Goal: Task Accomplishment & Management: Use online tool/utility

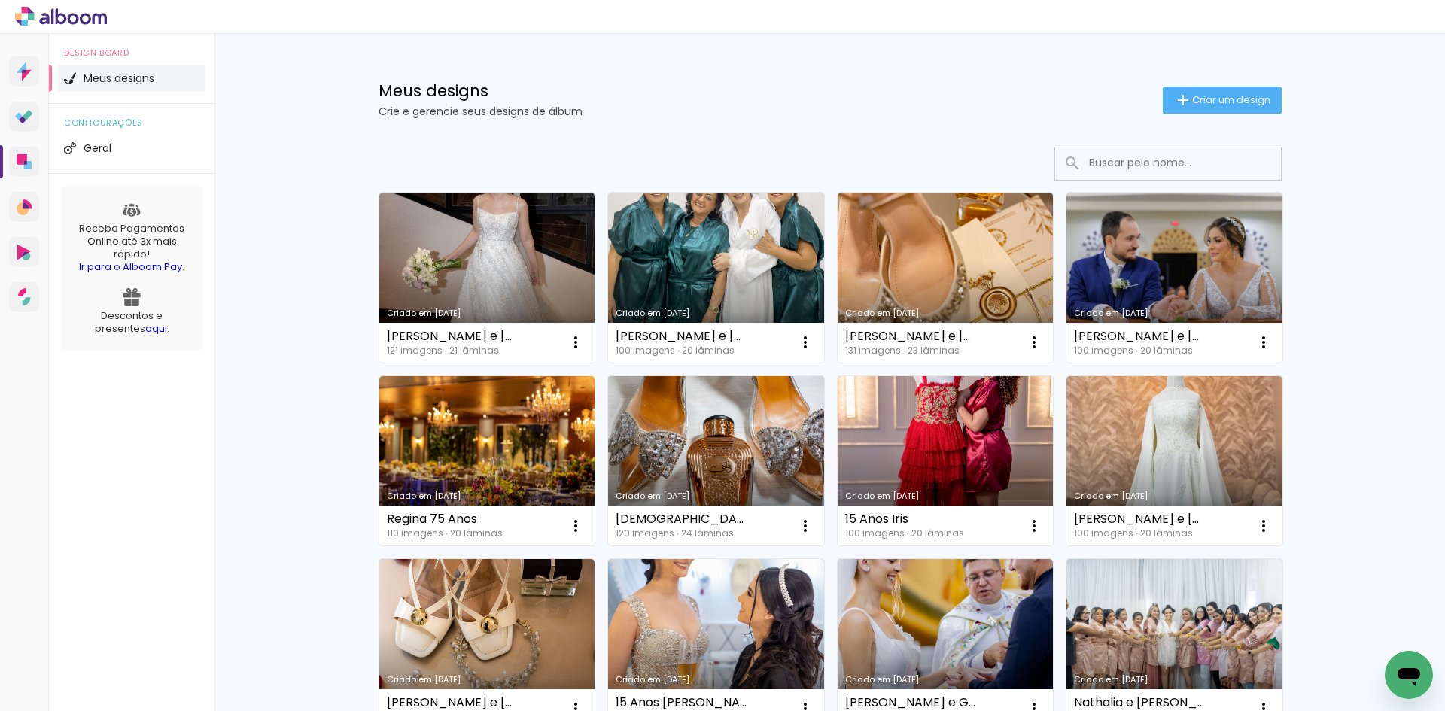
click at [723, 460] on link "Criado em [DATE]" at bounding box center [716, 461] width 216 height 170
